Goal: Task Accomplishment & Management: Use online tool/utility

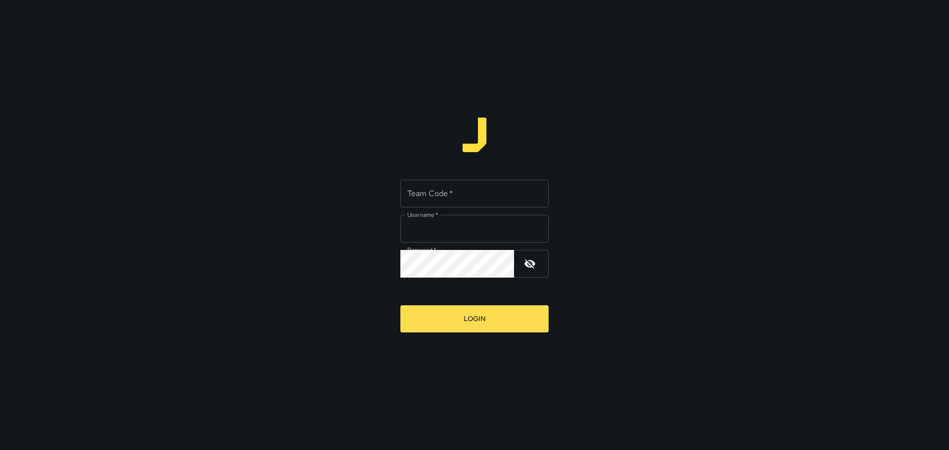
type input "*****"
click at [435, 195] on input "Team Code   *" at bounding box center [474, 194] width 148 height 28
type input "****"
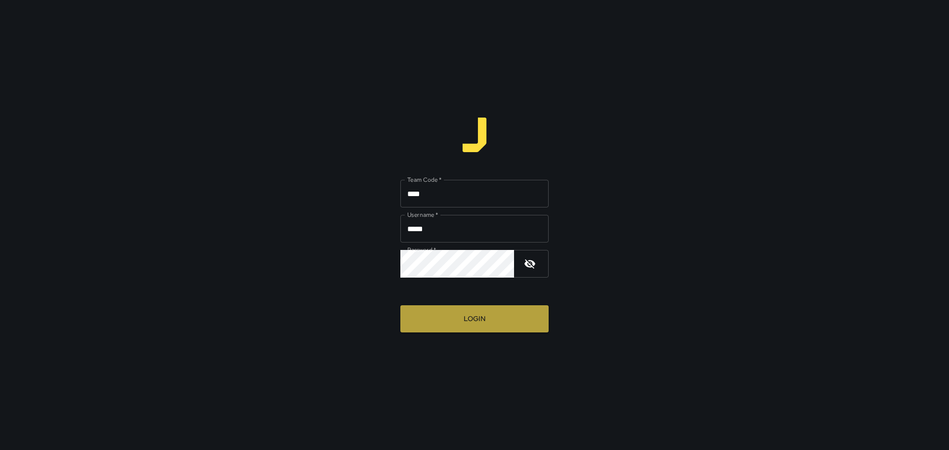
click at [459, 322] on button "Login" at bounding box center [474, 319] width 148 height 27
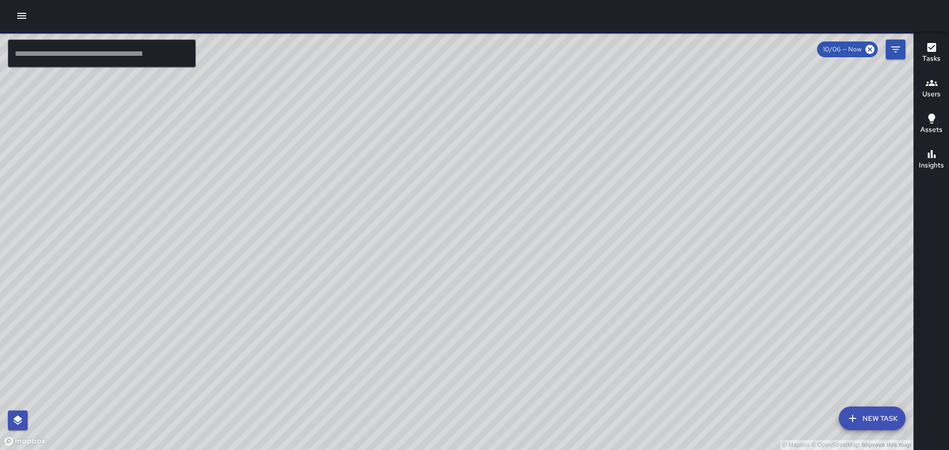
drag, startPoint x: 734, startPoint y: 281, endPoint x: 607, endPoint y: 214, distance: 143.8
click at [630, 214] on div "© Mapbox © OpenStreetMap Improve this map" at bounding box center [457, 241] width 914 height 419
drag, startPoint x: 592, startPoint y: 267, endPoint x: 548, endPoint y: 53, distance: 218.5
click at [574, 31] on div "© Mapbox © OpenStreetMap Improve this map ​ New Task 10/06 — Now Map Layers Tas…" at bounding box center [474, 225] width 949 height 450
drag, startPoint x: 586, startPoint y: 255, endPoint x: 563, endPoint y: 179, distance: 78.7
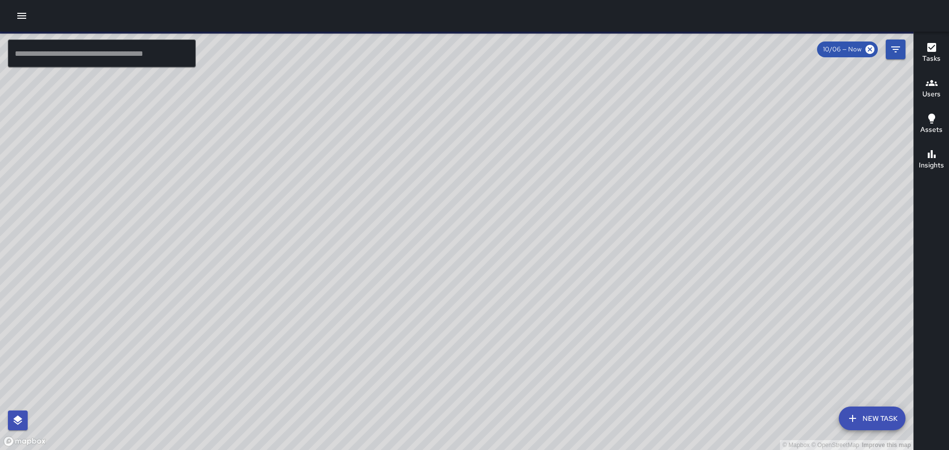
click at [563, 179] on div "© Mapbox © OpenStreetMap Improve this map" at bounding box center [457, 241] width 914 height 419
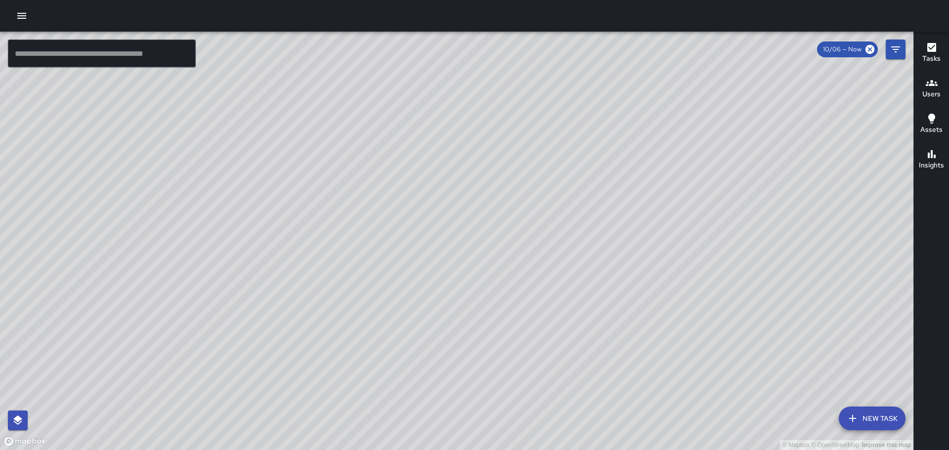
drag, startPoint x: 398, startPoint y: 146, endPoint x: 525, endPoint y: 294, distance: 194.7
click at [527, 298] on div "© Mapbox © OpenStreetMap Improve this map" at bounding box center [457, 241] width 914 height 419
drag, startPoint x: 465, startPoint y: 177, endPoint x: 487, endPoint y: 204, distance: 35.8
click at [476, 208] on div "© Mapbox © OpenStreetMap Improve this map" at bounding box center [457, 241] width 914 height 419
drag, startPoint x: 435, startPoint y: 153, endPoint x: 439, endPoint y: 170, distance: 17.3
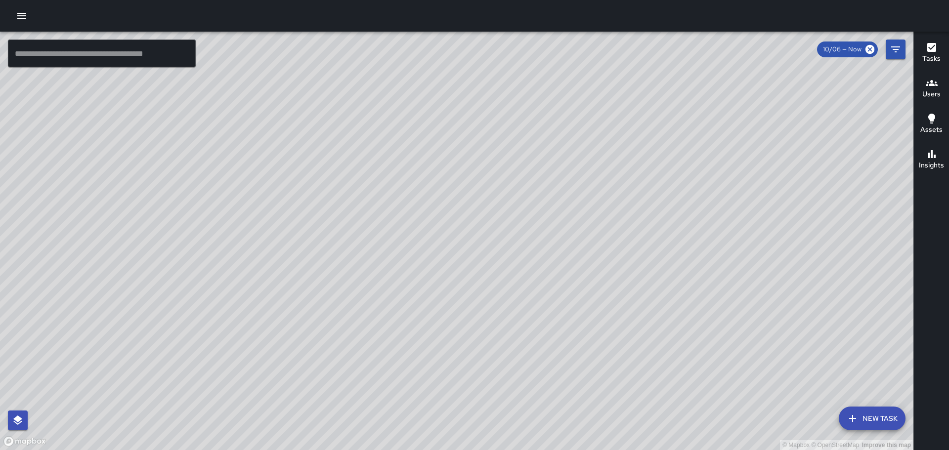
click at [439, 170] on div "© Mapbox © OpenStreetMap Improve this map" at bounding box center [457, 241] width 914 height 419
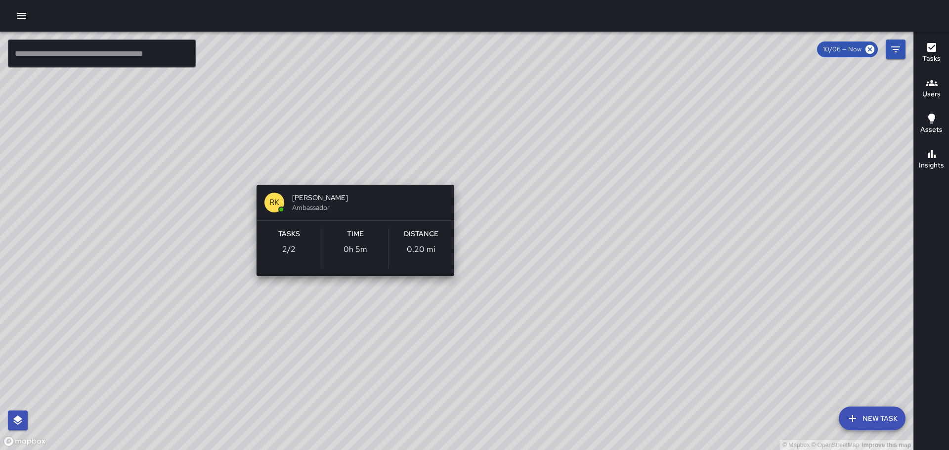
drag, startPoint x: 232, startPoint y: 159, endPoint x: 436, endPoint y: 167, distance: 203.8
click at [453, 162] on div "© Mapbox © OpenStreetMap Improve this map RK [PERSON_NAME] Ambassador Tasks 2 /…" at bounding box center [457, 241] width 914 height 419
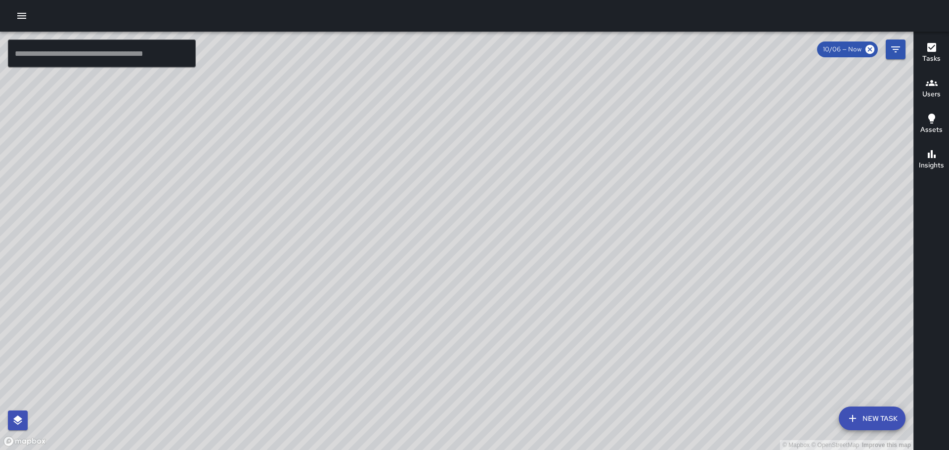
drag, startPoint x: 570, startPoint y: 317, endPoint x: 529, endPoint y: 64, distance: 257.0
click at [529, 65] on div "© Mapbox © OpenStreetMap Improve this map" at bounding box center [457, 241] width 914 height 419
drag, startPoint x: 687, startPoint y: 250, endPoint x: 602, endPoint y: 102, distance: 170.5
click at [614, 114] on div "© Mapbox © OpenStreetMap Improve this map" at bounding box center [457, 241] width 914 height 419
drag, startPoint x: 563, startPoint y: 247, endPoint x: 477, endPoint y: 132, distance: 144.2
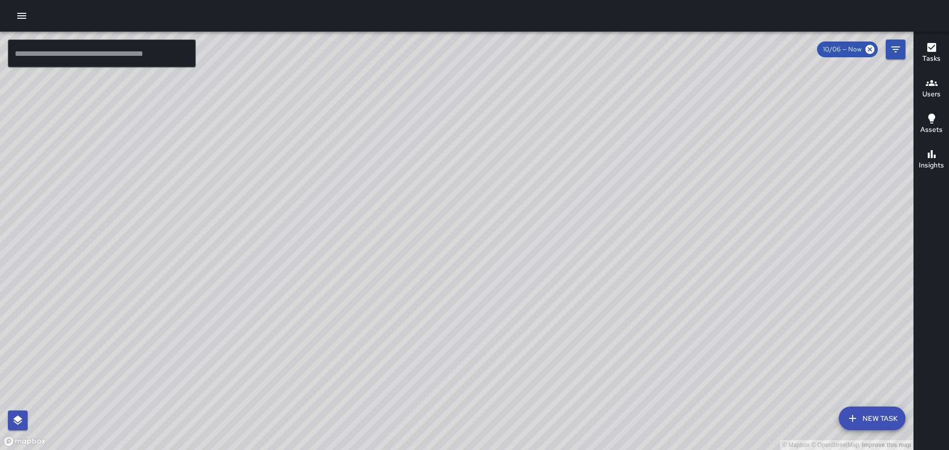
click at [477, 132] on div "© Mapbox © OpenStreetMap Improve this map" at bounding box center [457, 241] width 914 height 419
drag, startPoint x: 399, startPoint y: 283, endPoint x: 459, endPoint y: 267, distance: 61.4
click at [429, 331] on div "© Mapbox © OpenStreetMap Improve this map" at bounding box center [457, 241] width 914 height 419
drag, startPoint x: 612, startPoint y: 271, endPoint x: 577, endPoint y: 354, distance: 89.8
click at [577, 354] on div "© Mapbox © OpenStreetMap Improve this map" at bounding box center [457, 241] width 914 height 419
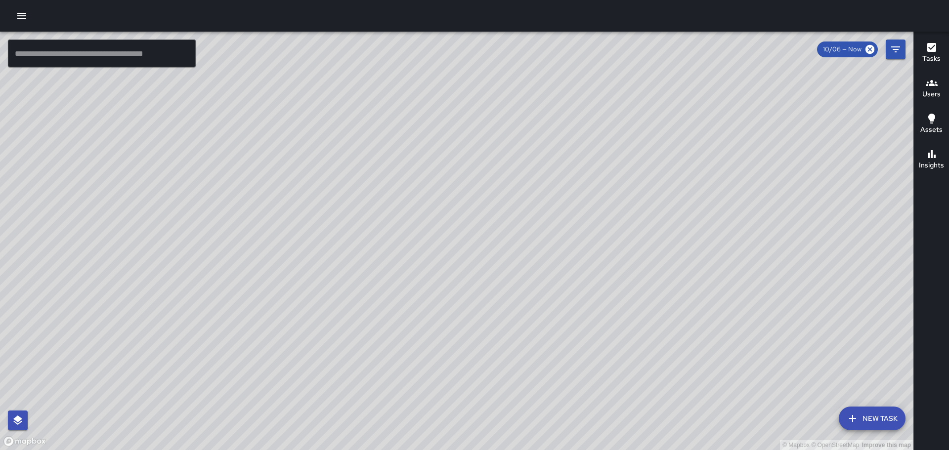
drag, startPoint x: 478, startPoint y: 122, endPoint x: 509, endPoint y: 221, distance: 104.6
click at [510, 223] on div "© Mapbox © OpenStreetMap Improve this map" at bounding box center [457, 241] width 914 height 419
drag, startPoint x: 353, startPoint y: 189, endPoint x: 432, endPoint y: 204, distance: 80.6
click at [432, 204] on div "© Mapbox © OpenStreetMap Improve this map" at bounding box center [457, 241] width 914 height 419
drag, startPoint x: 385, startPoint y: 221, endPoint x: 410, endPoint y: 221, distance: 25.7
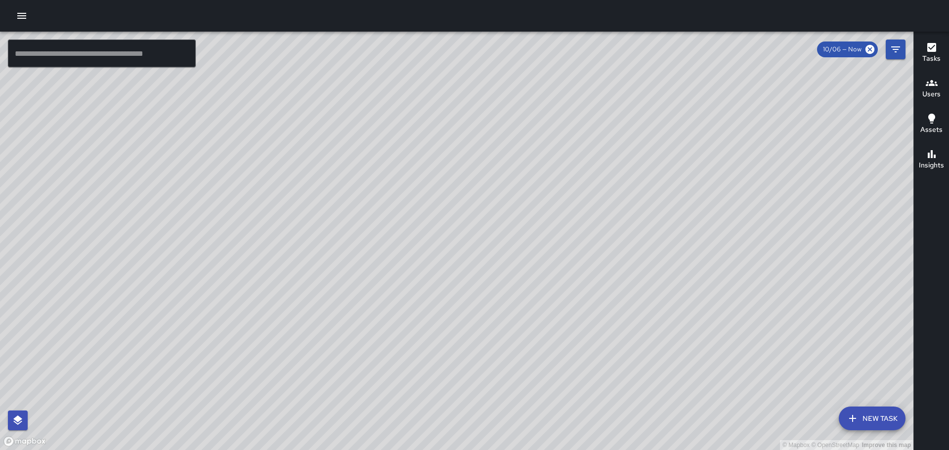
click at [405, 222] on div "© Mapbox © OpenStreetMap Improve this map" at bounding box center [457, 241] width 914 height 419
drag, startPoint x: 493, startPoint y: 141, endPoint x: 495, endPoint y: 286, distance: 145.4
click at [495, 286] on div "© Mapbox © OpenStreetMap Improve this map" at bounding box center [457, 241] width 914 height 419
drag, startPoint x: 520, startPoint y: 127, endPoint x: 514, endPoint y: 139, distance: 13.3
click at [520, 139] on div "© Mapbox © OpenStreetMap Improve this map" at bounding box center [457, 241] width 914 height 419
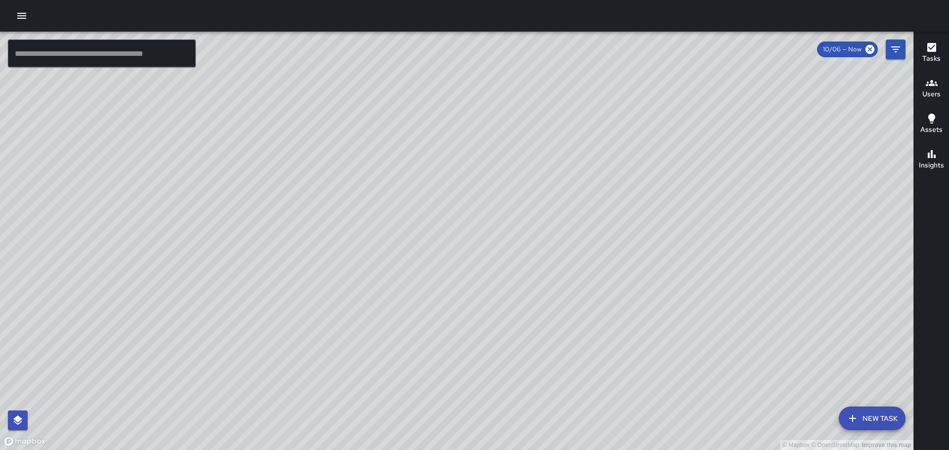
drag, startPoint x: 647, startPoint y: 292, endPoint x: 662, endPoint y: 178, distance: 114.3
click at [662, 196] on div "© Mapbox © OpenStreetMap Improve this map" at bounding box center [457, 241] width 914 height 419
drag, startPoint x: 663, startPoint y: 297, endPoint x: 658, endPoint y: 177, distance: 119.8
click at [661, 189] on div "© Mapbox © OpenStreetMap Improve this map" at bounding box center [457, 241] width 914 height 419
drag, startPoint x: 683, startPoint y: 258, endPoint x: 672, endPoint y: 224, distance: 34.9
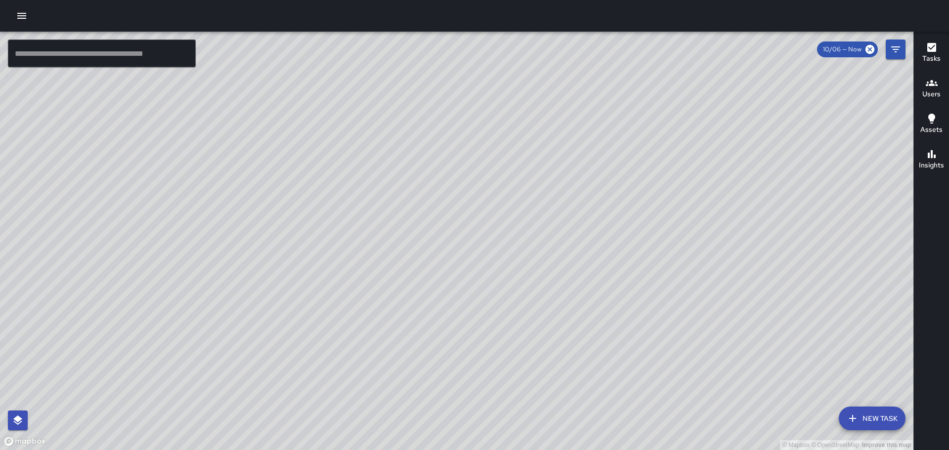
click at [671, 227] on div "© Mapbox © OpenStreetMap Improve this map" at bounding box center [457, 241] width 914 height 419
drag, startPoint x: 540, startPoint y: 312, endPoint x: 554, endPoint y: 332, distance: 23.5
click at [550, 342] on div "© Mapbox © OpenStreetMap Improve this map" at bounding box center [457, 241] width 914 height 419
drag, startPoint x: 737, startPoint y: 215, endPoint x: 551, endPoint y: 211, distance: 185.4
click at [551, 211] on div "© Mapbox © OpenStreetMap Improve this map" at bounding box center [457, 241] width 914 height 419
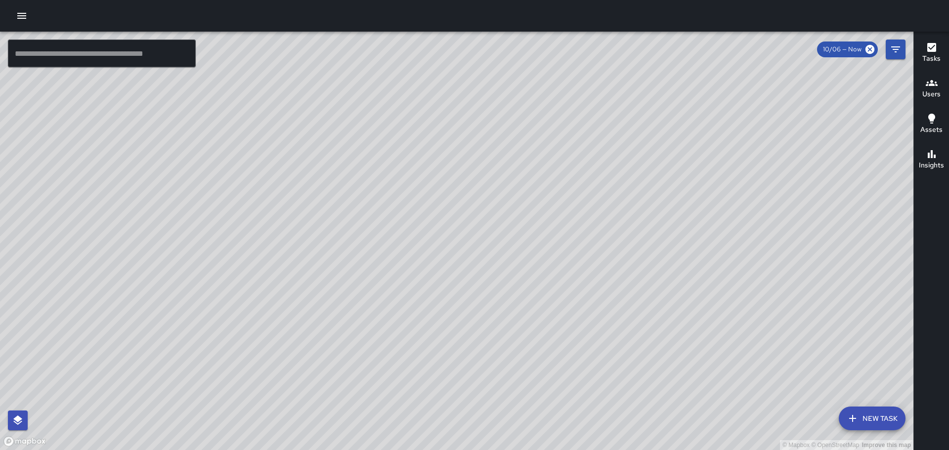
drag, startPoint x: 546, startPoint y: 127, endPoint x: 628, endPoint y: 253, distance: 150.4
click at [522, 300] on div "© Mapbox © OpenStreetMap Improve this map" at bounding box center [457, 241] width 914 height 419
drag, startPoint x: 539, startPoint y: 326, endPoint x: 667, endPoint y: 105, distance: 255.0
click at [667, 103] on div "© Mapbox © OpenStreetMap Improve this map" at bounding box center [457, 241] width 914 height 419
drag, startPoint x: 639, startPoint y: 174, endPoint x: 655, endPoint y: 151, distance: 27.4
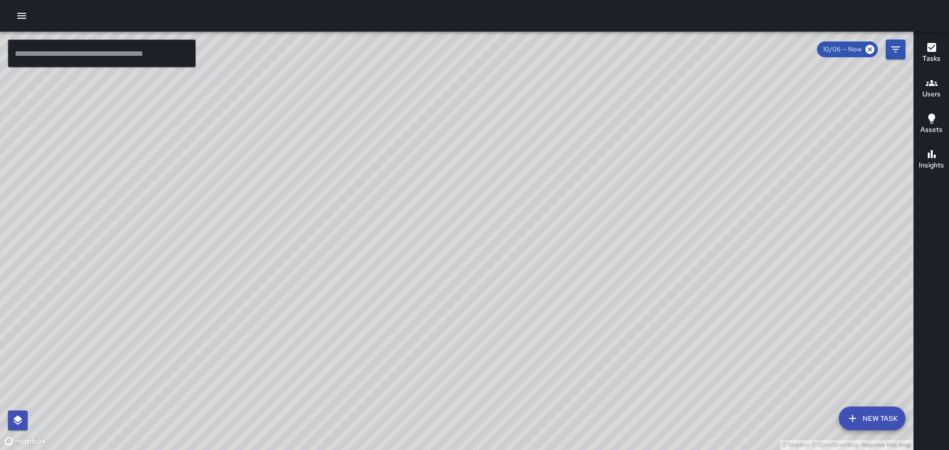
click at [655, 151] on div "© Mapbox © OpenStreetMap Improve this map" at bounding box center [457, 241] width 914 height 419
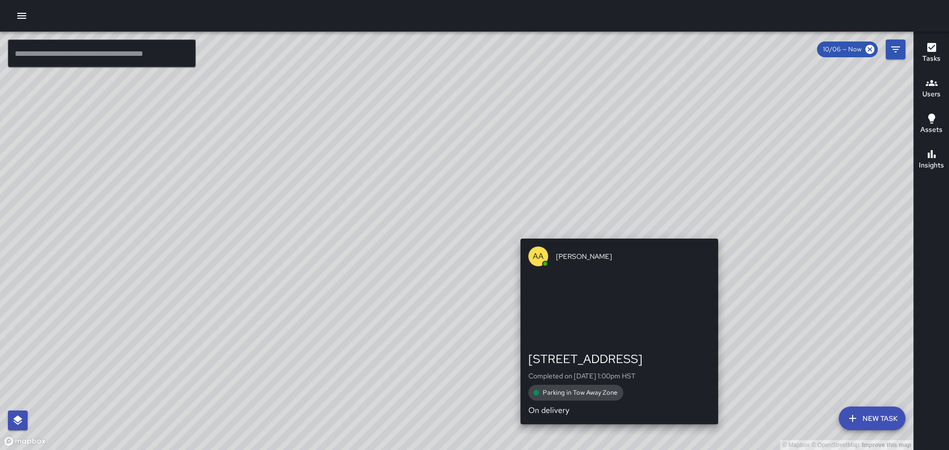
drag, startPoint x: 514, startPoint y: 323, endPoint x: 638, endPoint y: 176, distance: 193.0
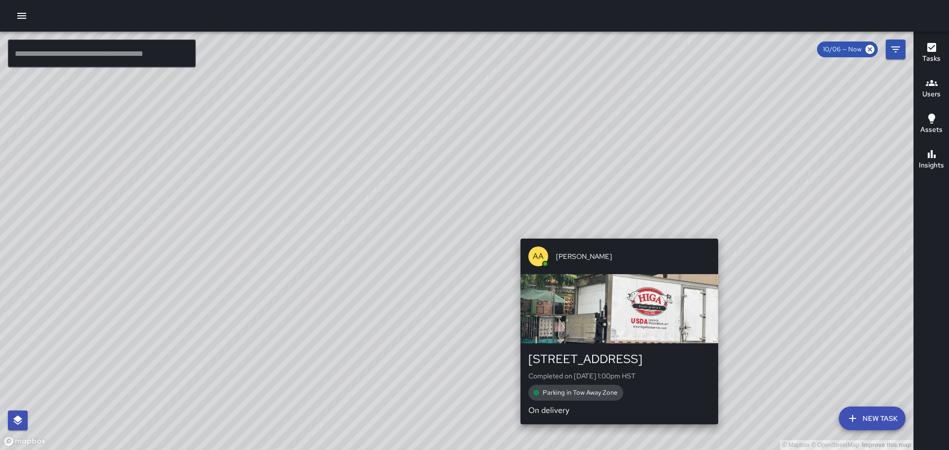
click at [638, 176] on div "© Mapbox © OpenStreetMap Improve this map AA [PERSON_NAME] [STREET_ADDRESS] Com…" at bounding box center [457, 241] width 914 height 419
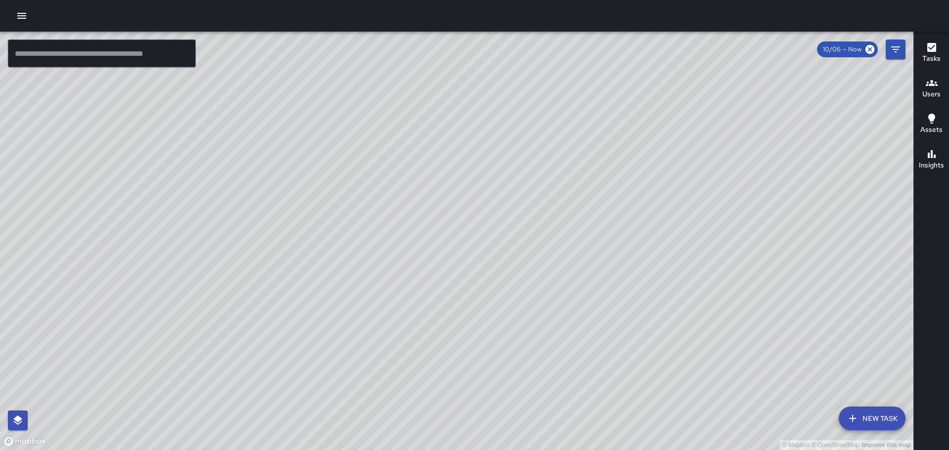
drag, startPoint x: 350, startPoint y: 117, endPoint x: 566, endPoint y: 270, distance: 265.6
click at [606, 366] on div "© Mapbox © OpenStreetMap Improve this map" at bounding box center [457, 241] width 914 height 419
drag, startPoint x: 457, startPoint y: 113, endPoint x: 574, endPoint y: 254, distance: 183.6
click at [574, 254] on div "© Mapbox © OpenStreetMap Improve this map" at bounding box center [457, 241] width 914 height 419
drag, startPoint x: 528, startPoint y: 174, endPoint x: 552, endPoint y: 244, distance: 74.1
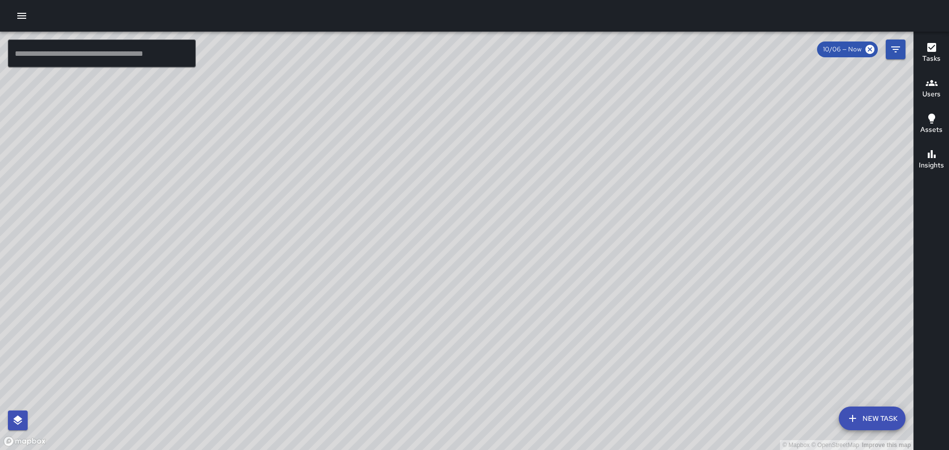
click at [628, 315] on div "© Mapbox © OpenStreetMap Improve this map" at bounding box center [457, 241] width 914 height 419
drag, startPoint x: 470, startPoint y: 123, endPoint x: 501, endPoint y: 201, distance: 84.3
click at [501, 201] on div "© Mapbox © OpenStreetMap Improve this map" at bounding box center [457, 241] width 914 height 419
drag, startPoint x: 516, startPoint y: 144, endPoint x: 503, endPoint y: 135, distance: 15.9
click at [559, 313] on div "© Mapbox © OpenStreetMap Improve this map" at bounding box center [457, 241] width 914 height 419
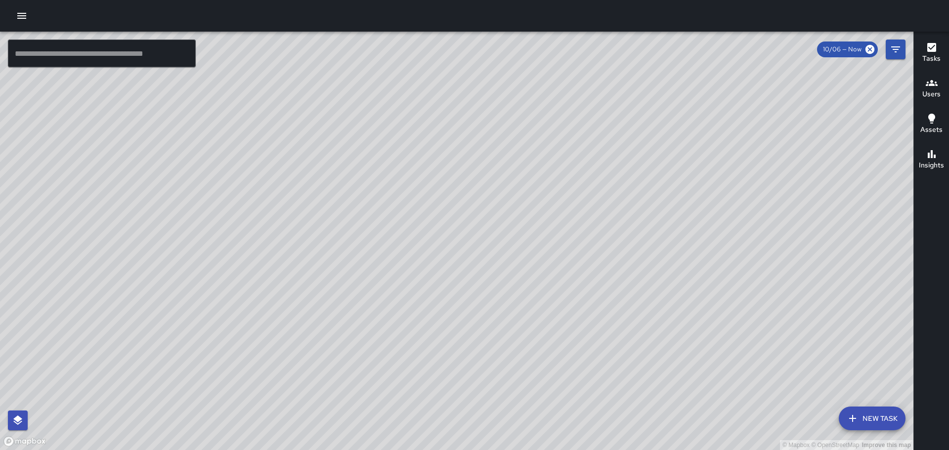
drag, startPoint x: 494, startPoint y: 115, endPoint x: 460, endPoint y: 92, distance: 41.3
click at [472, 103] on div "© Mapbox © OpenStreetMap Improve this map" at bounding box center [457, 241] width 914 height 419
drag, startPoint x: 505, startPoint y: 226, endPoint x: 393, endPoint y: 67, distance: 194.5
click at [402, 77] on div "© Mapbox © OpenStreetMap Improve this map" at bounding box center [457, 241] width 914 height 419
drag, startPoint x: 606, startPoint y: 207, endPoint x: 586, endPoint y: 133, distance: 76.1
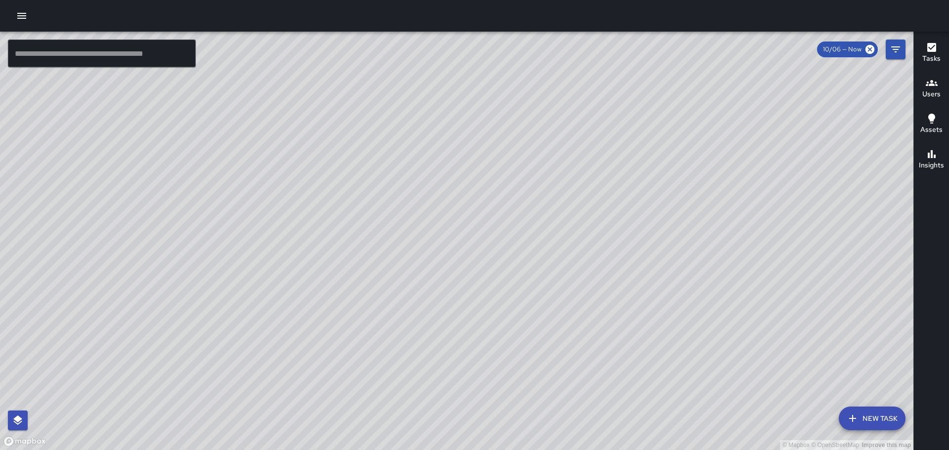
click at [586, 133] on div "© Mapbox © OpenStreetMap Improve this map" at bounding box center [457, 241] width 914 height 419
drag, startPoint x: 649, startPoint y: 190, endPoint x: 612, endPoint y: 76, distance: 120.7
click at [616, 86] on div "© Mapbox © OpenStreetMap Improve this map" at bounding box center [457, 241] width 914 height 419
